Goal: Task Accomplishment & Management: Use online tool/utility

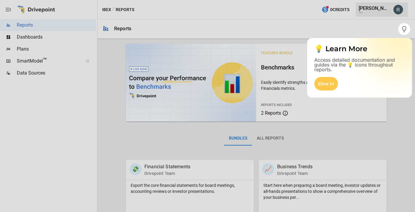
click at [26, 49] on div at bounding box center [207, 123] width 415 height 177
click at [330, 80] on div "Dive In" at bounding box center [326, 83] width 24 height 13
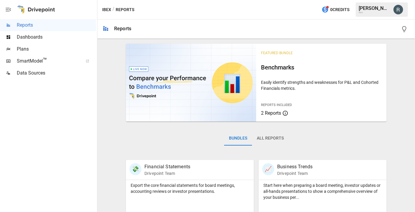
click at [31, 50] on span "Plans" at bounding box center [56, 49] width 79 height 7
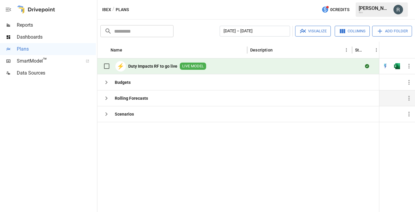
click at [106, 103] on button "button" at bounding box center [106, 98] width 12 height 12
click at [106, 98] on icon "button" at bounding box center [106, 98] width 7 height 7
click at [104, 116] on icon "button" at bounding box center [106, 114] width 7 height 7
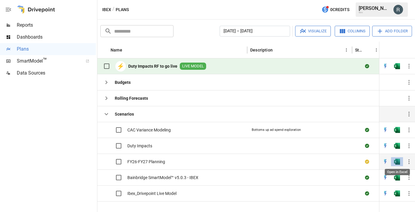
click at [396, 162] on img "Open in Excel" at bounding box center [397, 162] width 6 height 6
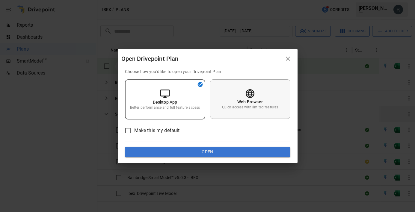
click at [266, 101] on div "Web Browser Quick access with limited features" at bounding box center [250, 99] width 80 height 40
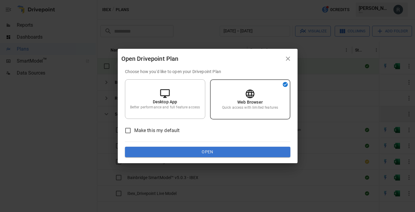
click at [226, 152] on button "Open" at bounding box center [207, 152] width 165 height 11
